Goal: Transaction & Acquisition: Purchase product/service

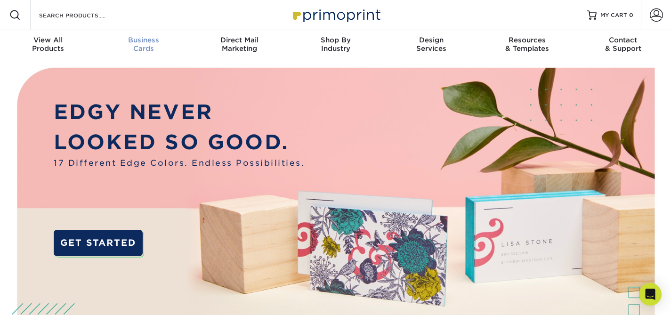
click at [148, 44] on div "Business Cards" at bounding box center [144, 44] width 96 height 17
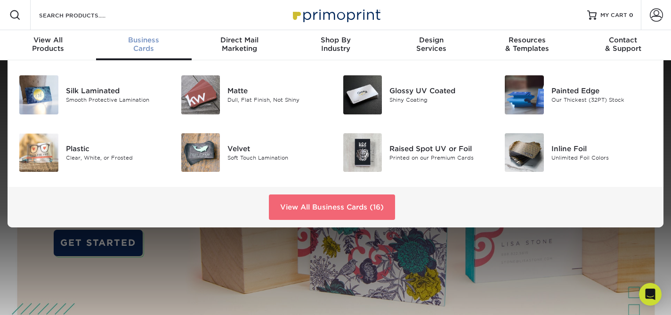
click at [315, 205] on link "View All Business Cards (16)" at bounding box center [332, 207] width 126 height 25
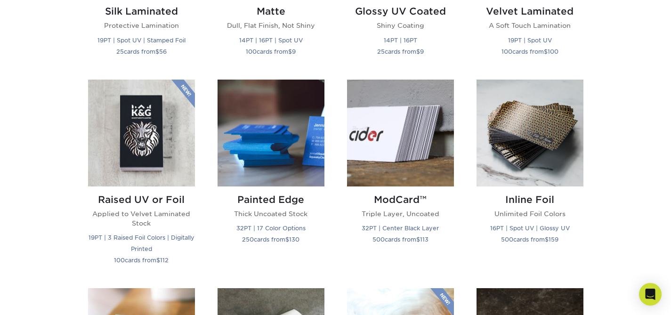
scroll to position [607, 0]
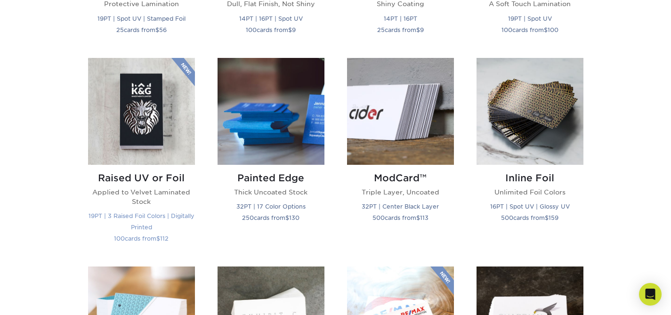
click at [169, 95] on img at bounding box center [141, 111] width 107 height 107
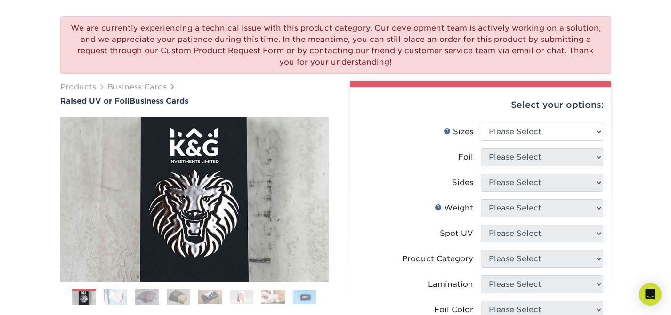
scroll to position [63, 0]
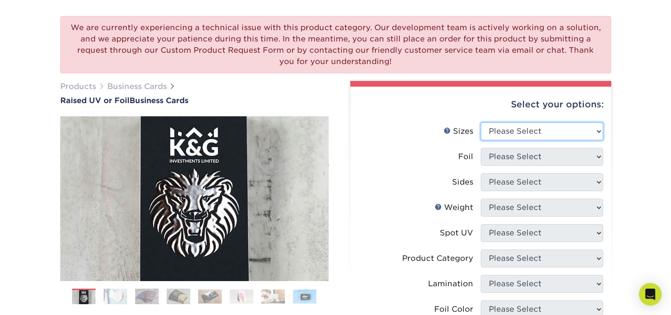
click at [546, 126] on select "Please Select 2" x 3.5" - Standard" at bounding box center [542, 132] width 123 height 18
select select "2.00x3.50"
click at [481, 123] on select "Please Select 2" x 3.5" - Standard" at bounding box center [542, 132] width 123 height 18
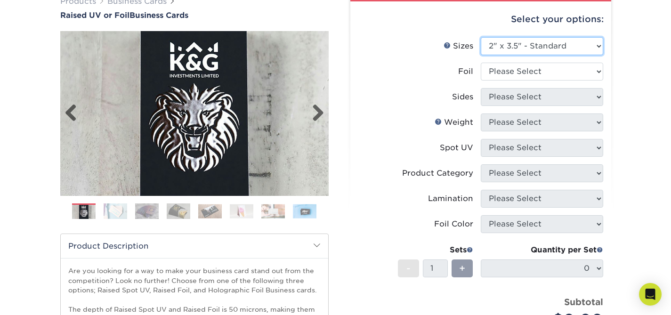
scroll to position [155, 0]
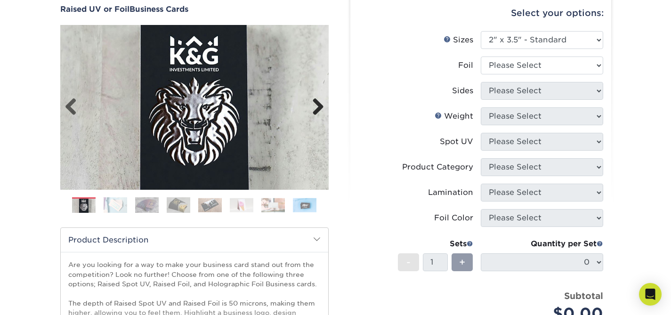
click at [314, 98] on link "Next" at bounding box center [314, 107] width 19 height 19
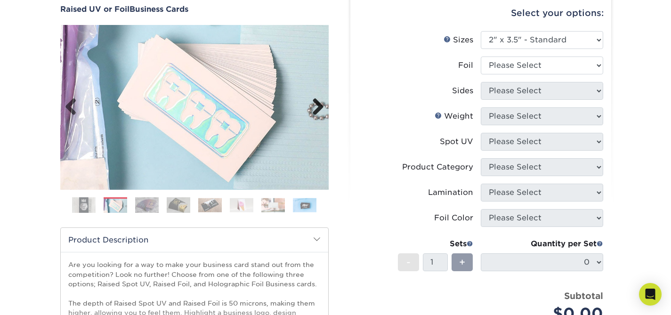
click at [314, 98] on link "Next" at bounding box center [314, 107] width 19 height 19
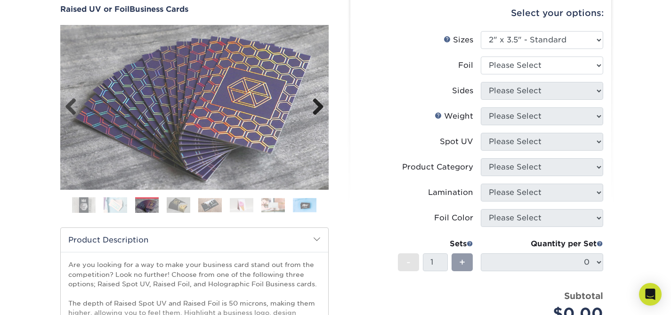
click at [314, 98] on link "Next" at bounding box center [314, 107] width 19 height 19
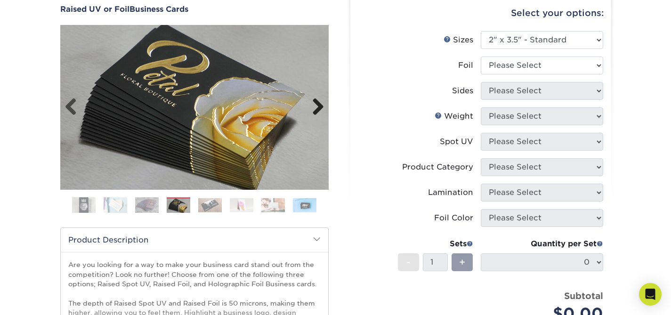
click at [310, 104] on link "Next" at bounding box center [314, 107] width 19 height 19
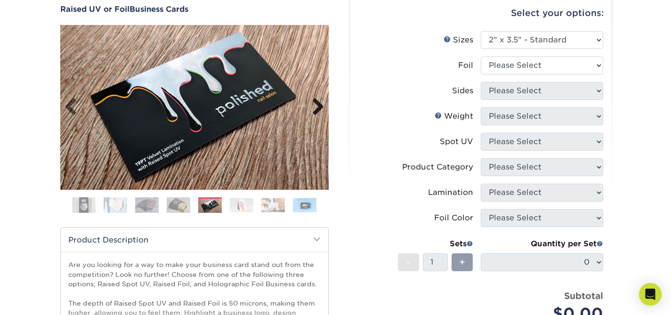
click at [310, 104] on link "Next" at bounding box center [314, 107] width 19 height 19
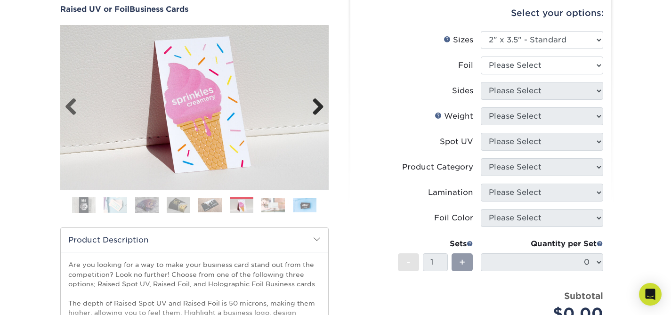
click at [310, 104] on link "Next" at bounding box center [314, 107] width 19 height 19
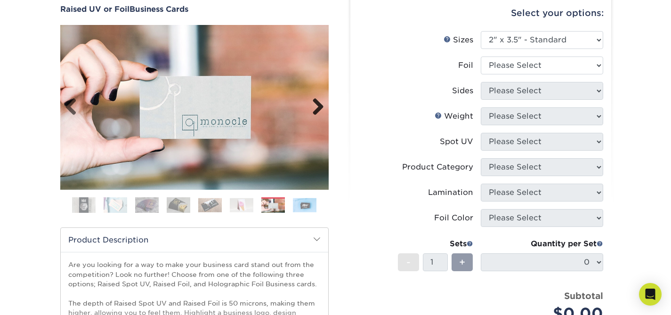
click at [310, 104] on link "Next" at bounding box center [314, 107] width 19 height 19
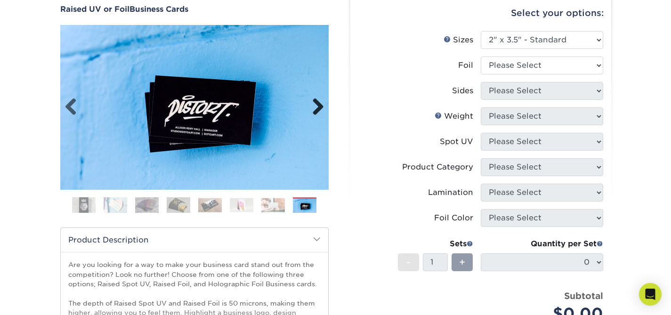
click at [310, 104] on link "Next" at bounding box center [314, 107] width 19 height 19
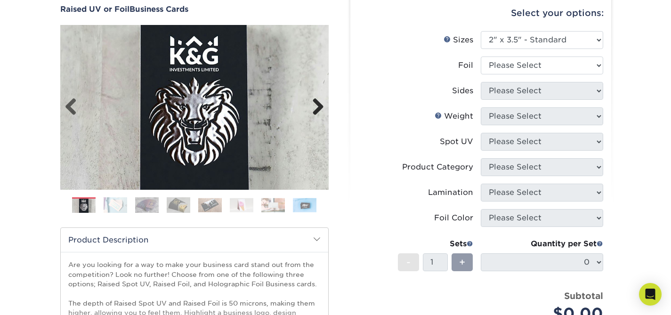
click at [310, 104] on link "Next" at bounding box center [314, 107] width 19 height 19
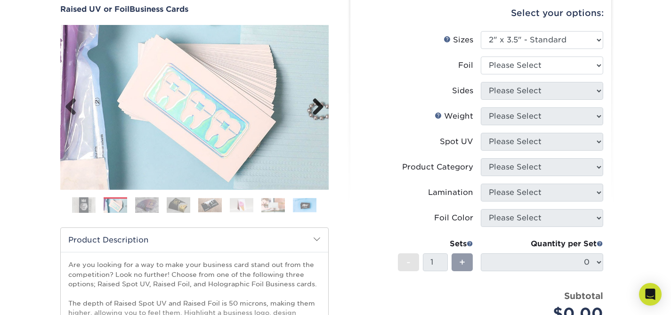
click at [310, 104] on link "Next" at bounding box center [314, 107] width 19 height 19
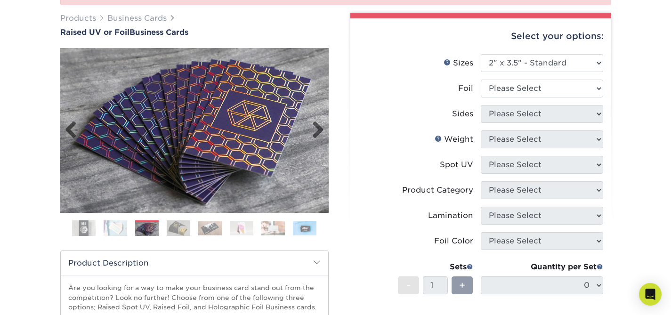
scroll to position [111, 0]
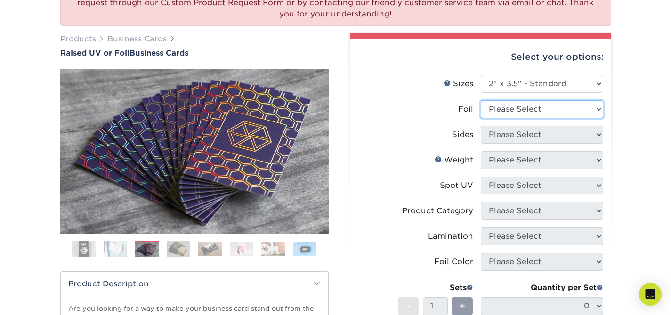
click at [563, 108] on select "Please Select No Yes" at bounding box center [542, 109] width 123 height 18
select select "1"
click at [481, 100] on select "Please Select No Yes" at bounding box center [542, 109] width 123 height 18
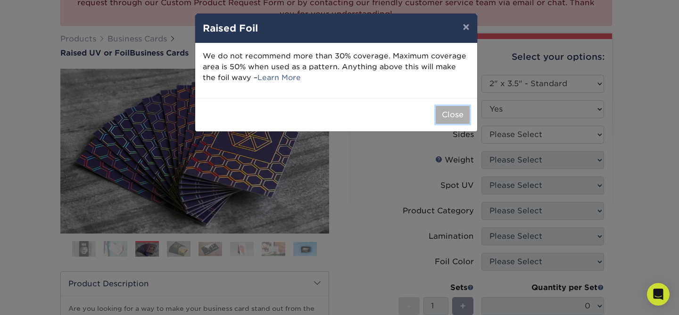
click at [454, 112] on button "Close" at bounding box center [452, 115] width 34 height 18
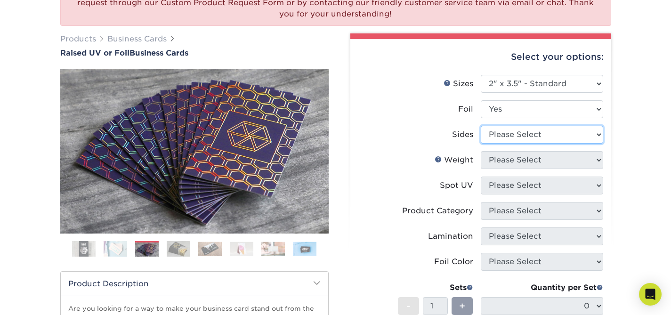
click at [545, 133] on select "Please Select Print Both Sides - Foil Both Sides Print Both Sides - Foil Front …" at bounding box center [542, 135] width 123 height 18
select select "e9e9dfb3-fba1-4d60-972c-fd9ca5904d33"
click at [481, 126] on select "Please Select Print Both Sides - Foil Both Sides Print Both Sides - Foil Front …" at bounding box center [542, 135] width 123 height 18
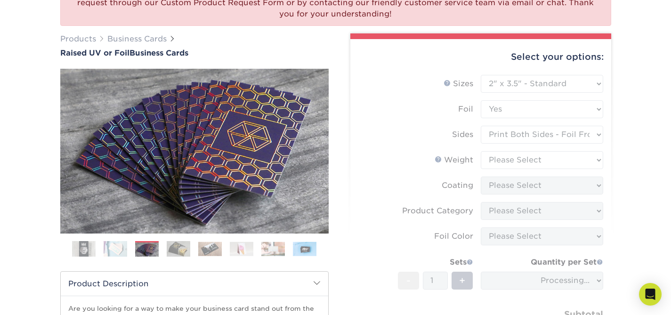
click at [545, 173] on form "Sizes Help Sizes Please Select 2" x 3.5" - Standard Foil Please Select" at bounding box center [481, 219] width 246 height 288
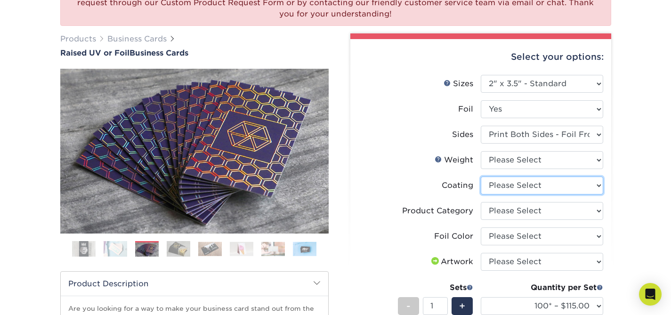
click at [538, 185] on select at bounding box center [542, 186] width 123 height 18
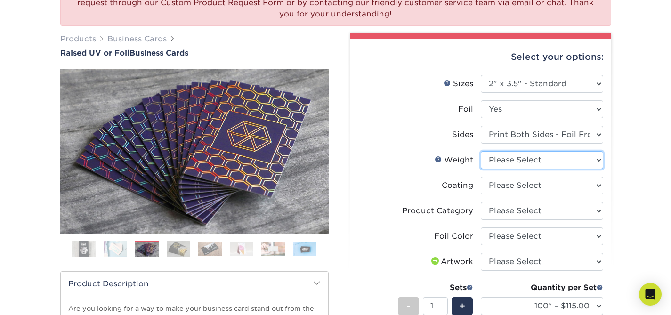
click at [502, 163] on select "Please Select 16PT" at bounding box center [542, 160] width 123 height 18
select select "16PT"
click at [481, 151] on select "Please Select 16PT" at bounding box center [542, 160] width 123 height 18
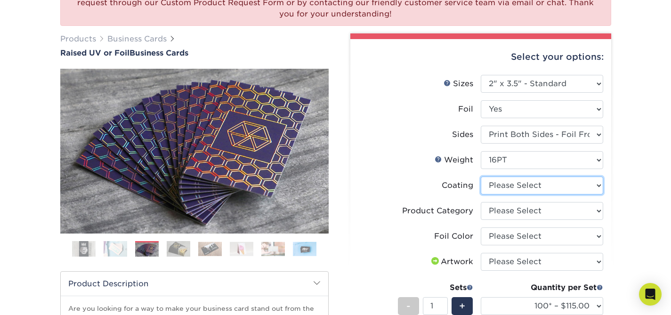
click at [527, 187] on select at bounding box center [542, 186] width 123 height 18
select select "3e7618de-abca-4bda-9f97-8b9129e913d8"
click at [481, 177] on select at bounding box center [542, 186] width 123 height 18
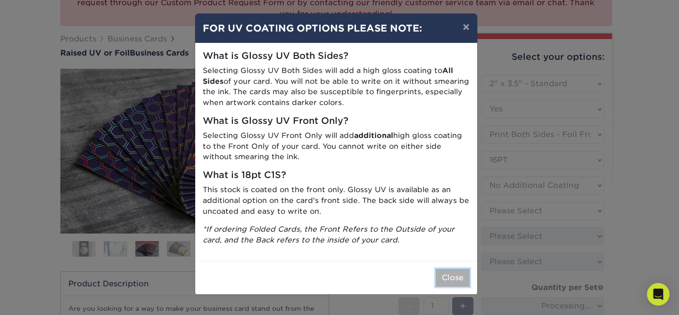
click at [451, 274] on button "Close" at bounding box center [452, 278] width 34 height 18
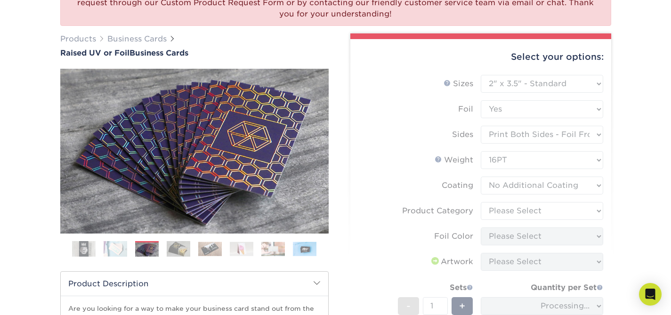
click at [534, 215] on form "Sizes Help Sizes Please Select 2" x 3.5" - Standard Foil Please Select" at bounding box center [481, 231] width 246 height 313
click at [537, 212] on form "Sizes Help Sizes Please Select 2" x 3.5" - Standard Foil Please Select" at bounding box center [481, 231] width 246 height 313
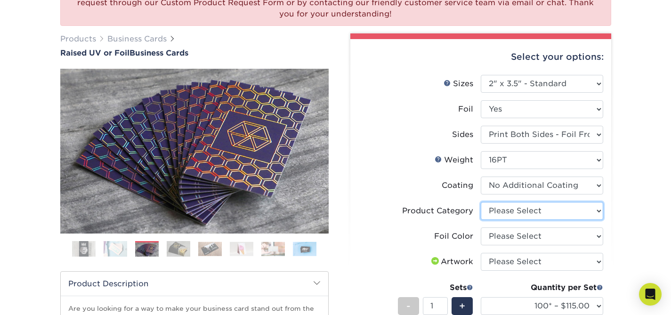
click at [546, 209] on select "Please Select Business Cards" at bounding box center [542, 211] width 123 height 18
select select "3b5148f1-0588-4f88-a218-97bcfdce65c1"
click at [481, 202] on select "Please Select Business Cards" at bounding box center [542, 211] width 123 height 18
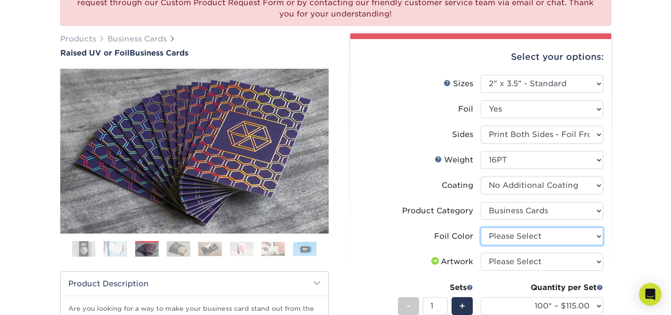
click at [536, 233] on select "Please Select Silver Foil Gold Foil Holographic Foil" at bounding box center [542, 237] width 123 height 18
click at [481, 228] on select "Please Select Silver Foil Gold Foil Holographic Foil" at bounding box center [542, 237] width 123 height 18
click at [498, 236] on select "Please Select Silver Foil Gold Foil Holographic Foil" at bounding box center [542, 237] width 123 height 18
select select "a834dd52-fe06-4ed6-9a86-5bd3c2d02515"
click at [481, 228] on select "Please Select Silver Foil Gold Foil Holographic Foil" at bounding box center [542, 237] width 123 height 18
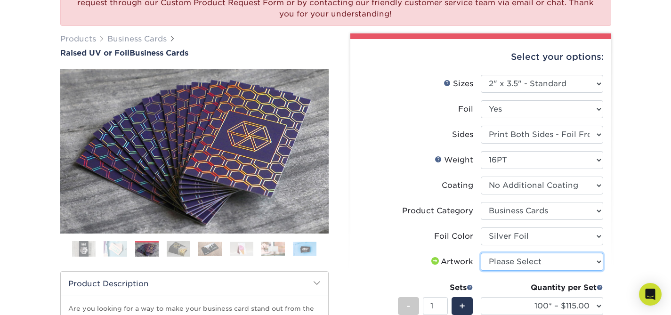
click at [518, 257] on select "Please Select I will upload files I need a design - $100" at bounding box center [542, 262] width 123 height 18
select select "upload"
click at [481, 253] on select "Please Select I will upload files I need a design - $100" at bounding box center [542, 262] width 123 height 18
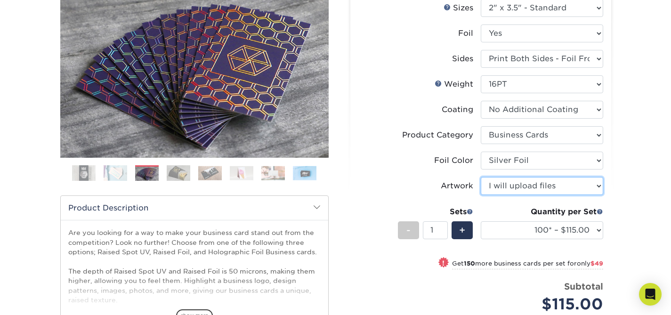
scroll to position [146, 0]
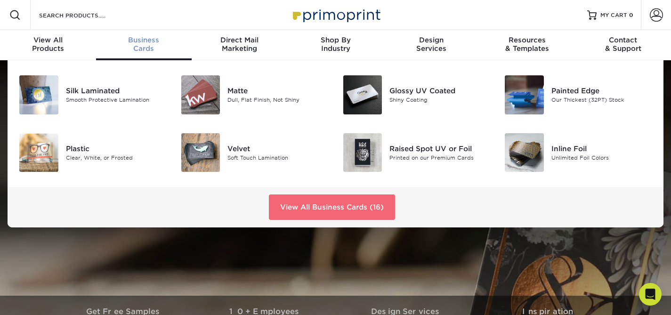
click at [327, 211] on link "View All Business Cards (16)" at bounding box center [332, 207] width 126 height 25
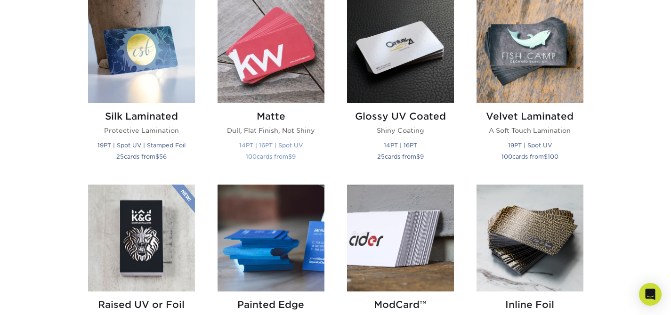
scroll to position [480, 0]
click at [535, 120] on h2 "Velvet Laminated" at bounding box center [530, 116] width 107 height 11
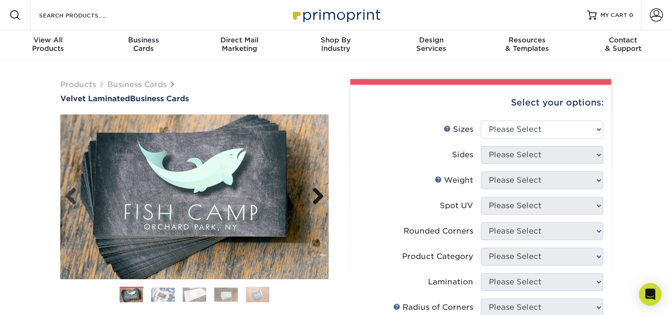
click at [326, 192] on div "Next" at bounding box center [194, 197] width 269 height 165
click at [321, 196] on link "Next" at bounding box center [314, 197] width 19 height 19
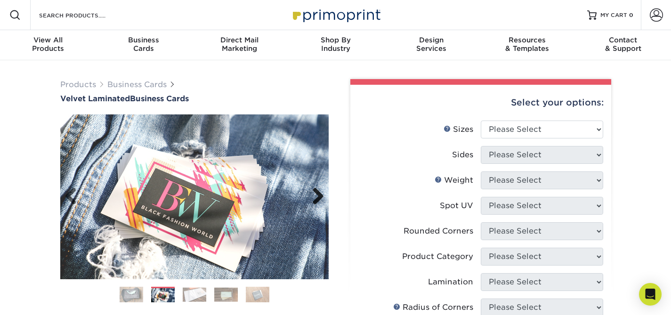
click at [315, 193] on link "Next" at bounding box center [314, 197] width 19 height 19
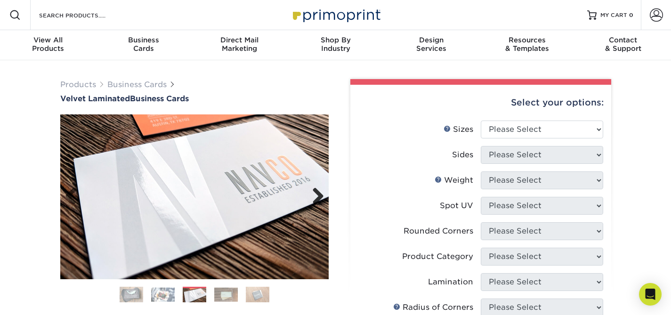
click at [316, 193] on link "Next" at bounding box center [314, 197] width 19 height 19
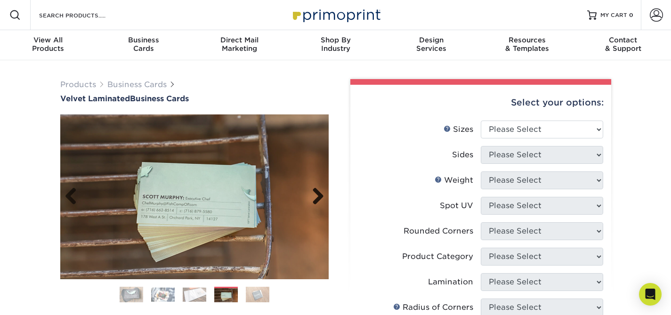
click at [316, 193] on link "Next" at bounding box center [314, 197] width 19 height 19
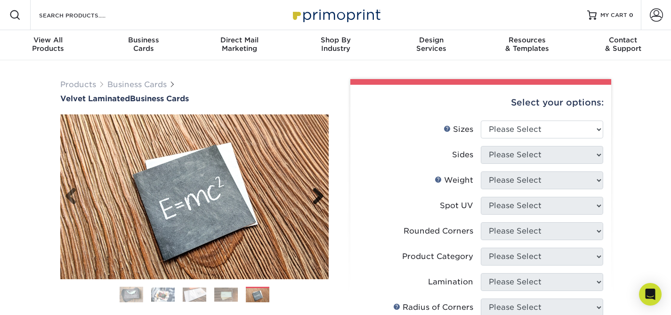
click at [316, 192] on link "Next" at bounding box center [314, 197] width 19 height 19
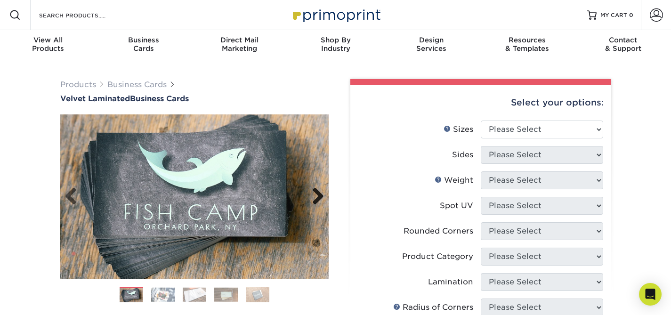
click at [315, 191] on link "Next" at bounding box center [314, 197] width 19 height 19
